Goal: Find specific page/section: Find specific page/section

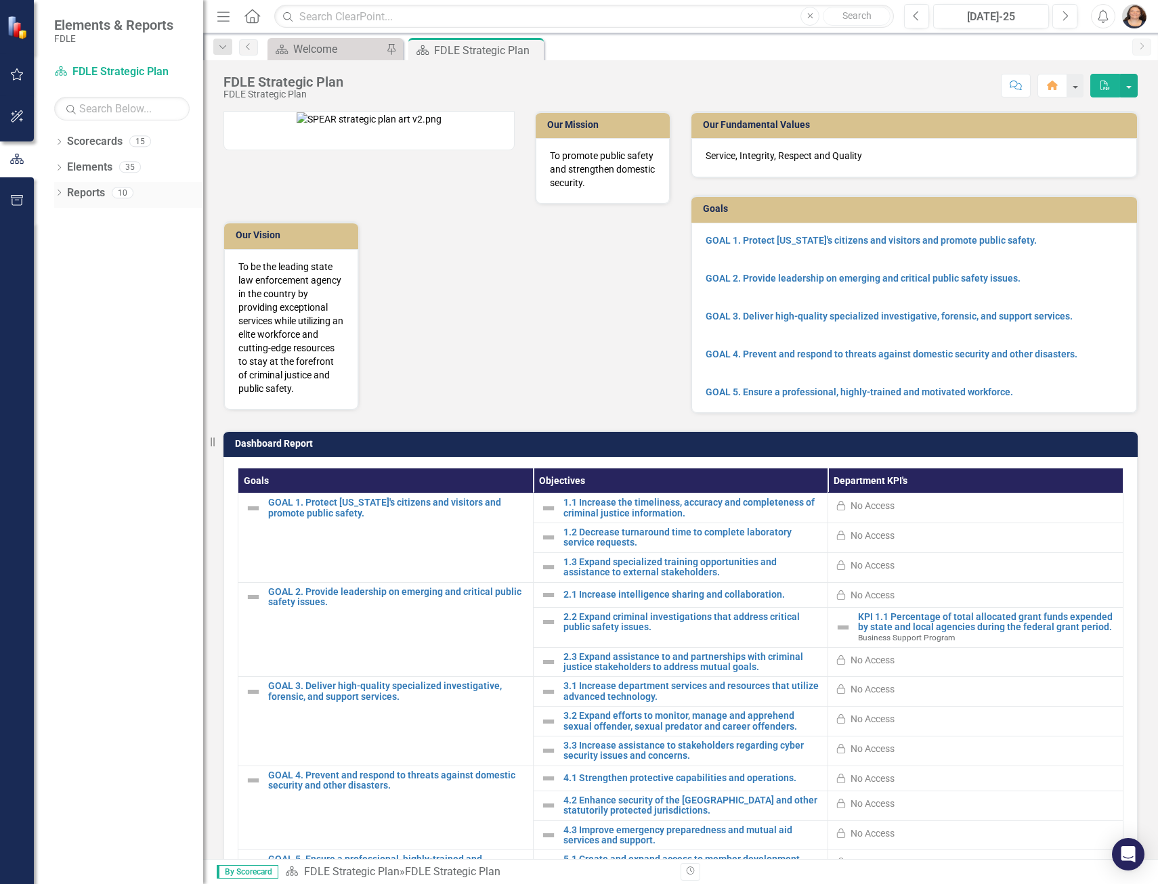
click at [58, 194] on icon "Dropdown" at bounding box center [58, 193] width 9 height 7
click at [56, 196] on icon "Dropdown" at bounding box center [56, 192] width 7 height 9
click at [58, 142] on icon "Dropdown" at bounding box center [58, 142] width 9 height 7
click at [70, 166] on icon "Dropdown" at bounding box center [66, 166] width 10 height 8
click at [83, 247] on icon "Dropdown" at bounding box center [79, 244] width 10 height 8
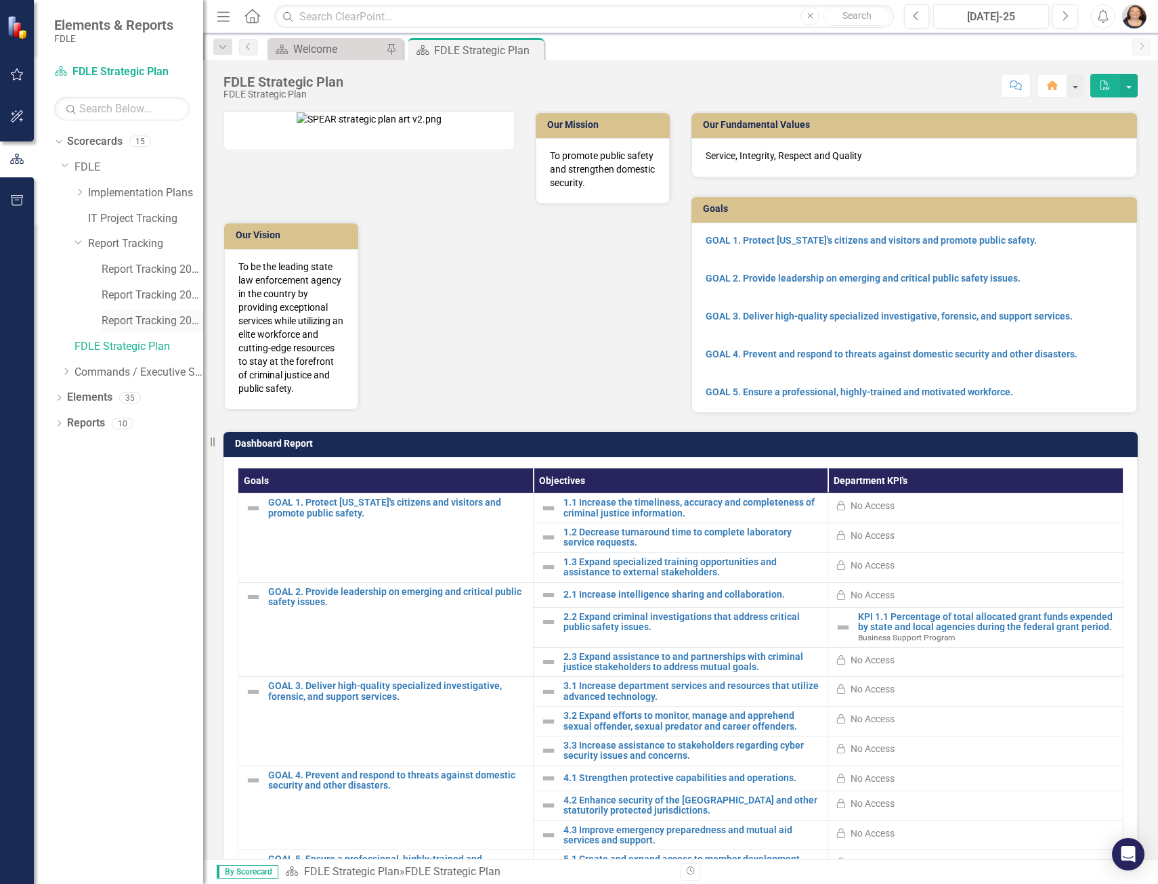
click at [135, 319] on link "Report Tracking 2025" at bounding box center [153, 321] width 102 height 16
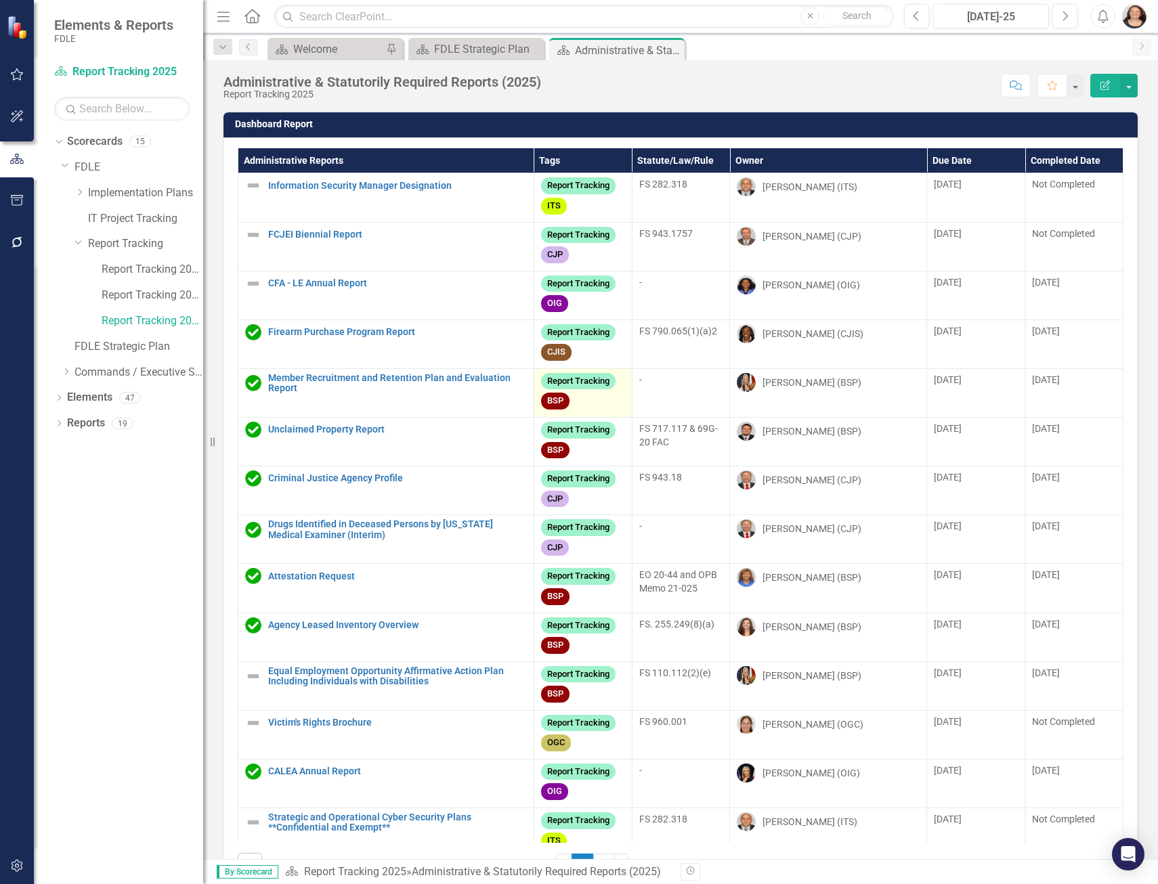
scroll to position [573, 0]
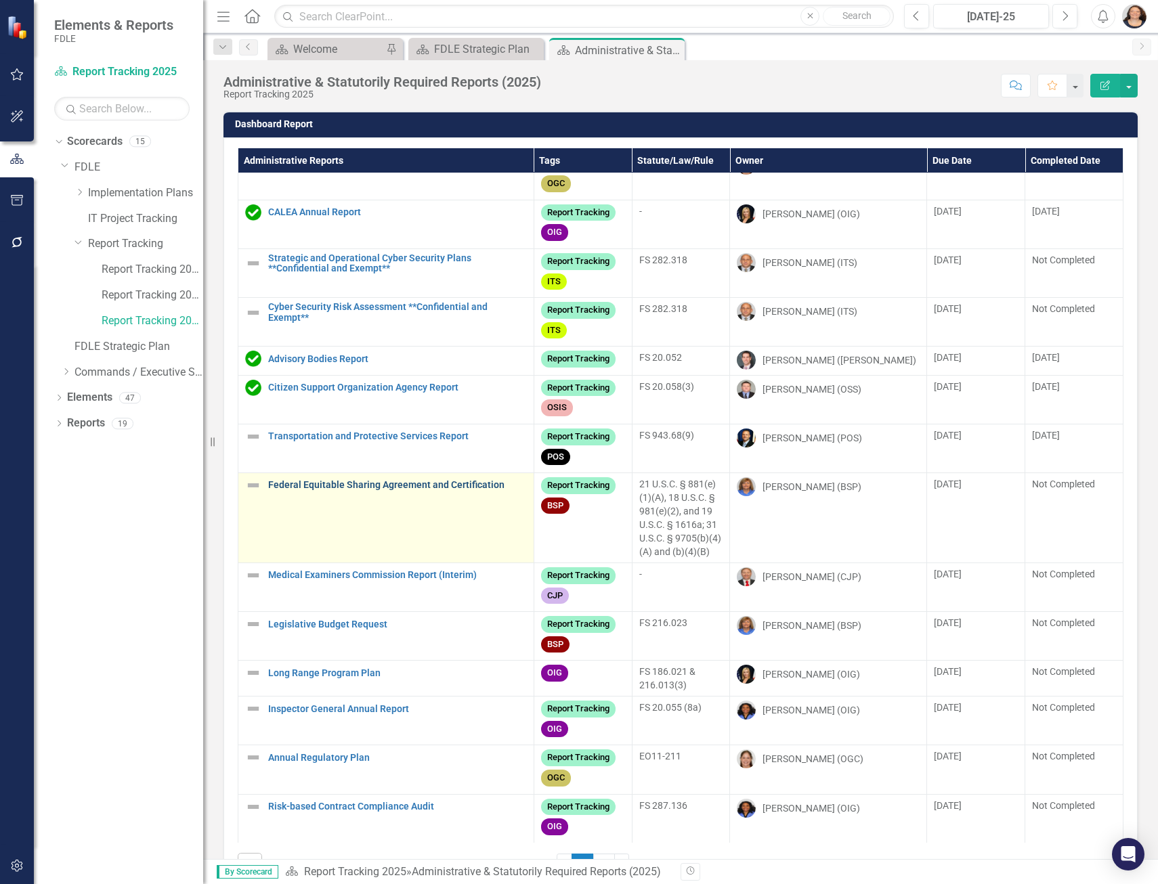
click at [424, 490] on link "Federal Equitable Sharing Agreement and Certification" at bounding box center [397, 485] width 259 height 10
